Goal: Find specific page/section: Find specific page/section

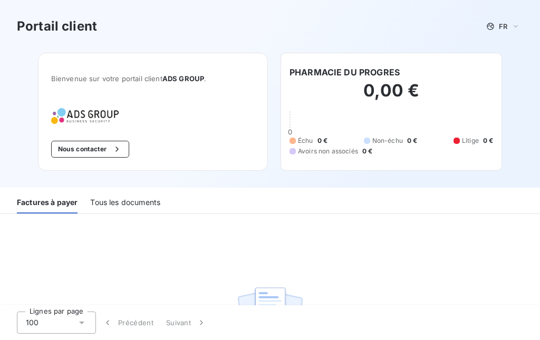
click at [155, 204] on div "Tous les documents" at bounding box center [125, 202] width 70 height 22
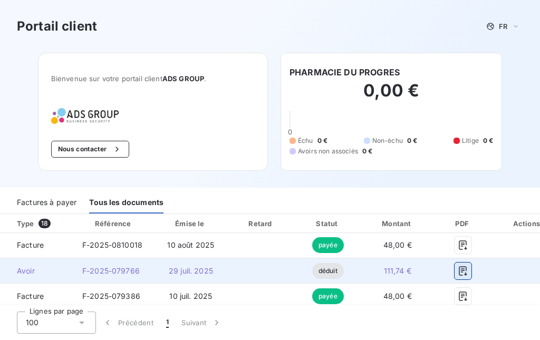
click at [461, 274] on icon "button" at bounding box center [463, 271] width 11 height 11
click at [463, 273] on icon "button" at bounding box center [463, 270] width 8 height 9
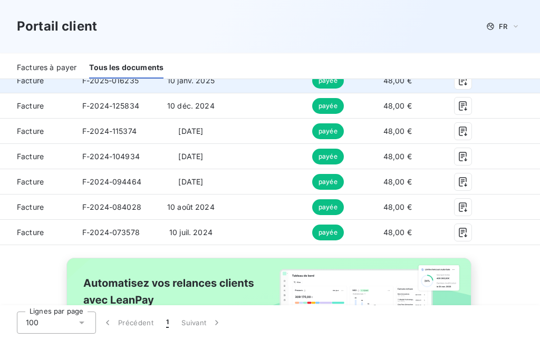
scroll to position [529, 0]
